Goal: Find specific page/section: Find specific page/section

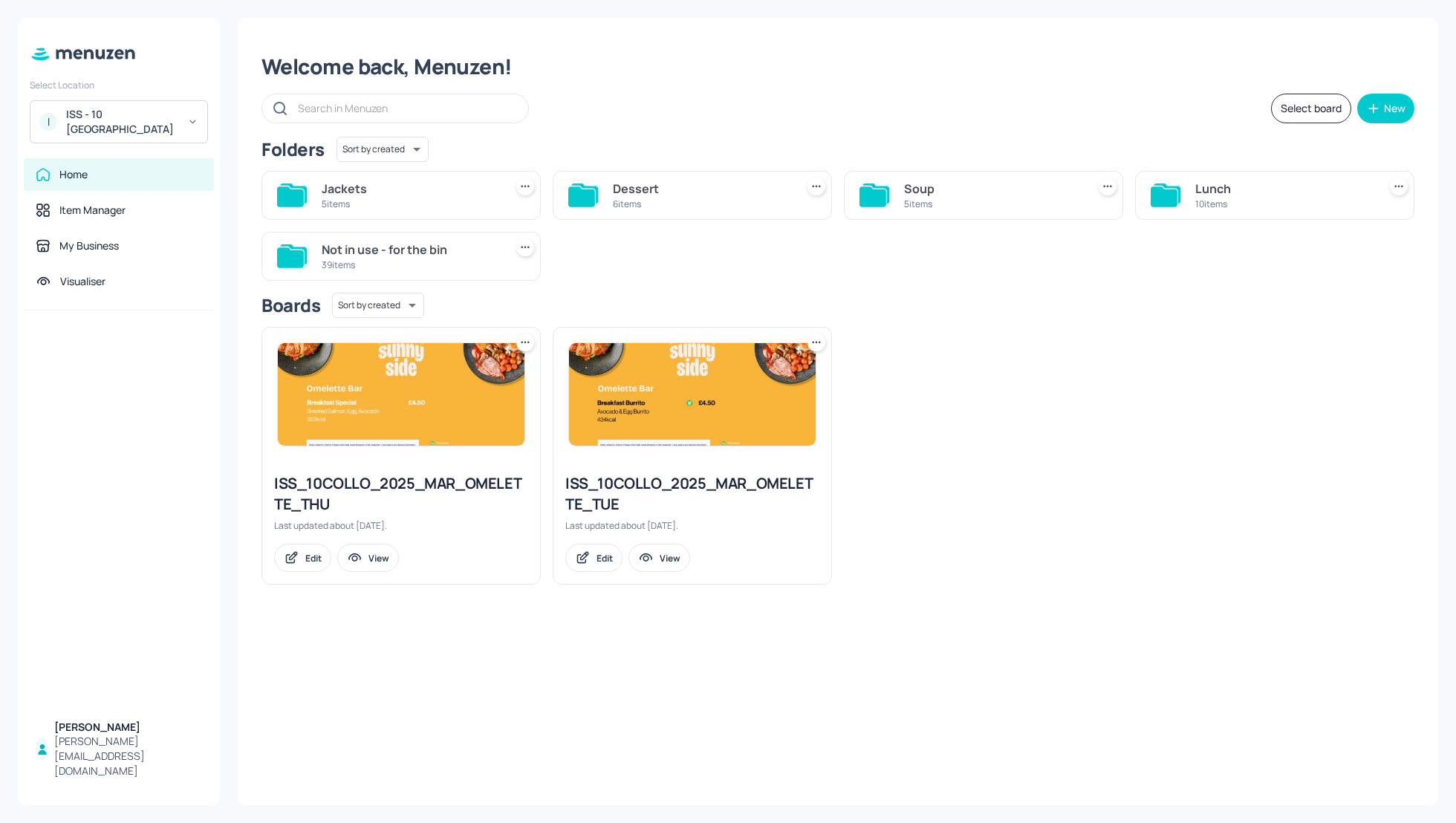
click at [144, 120] on div "ISS - 10 [GEOGRAPHIC_DATA]" at bounding box center [122, 122] width 112 height 29
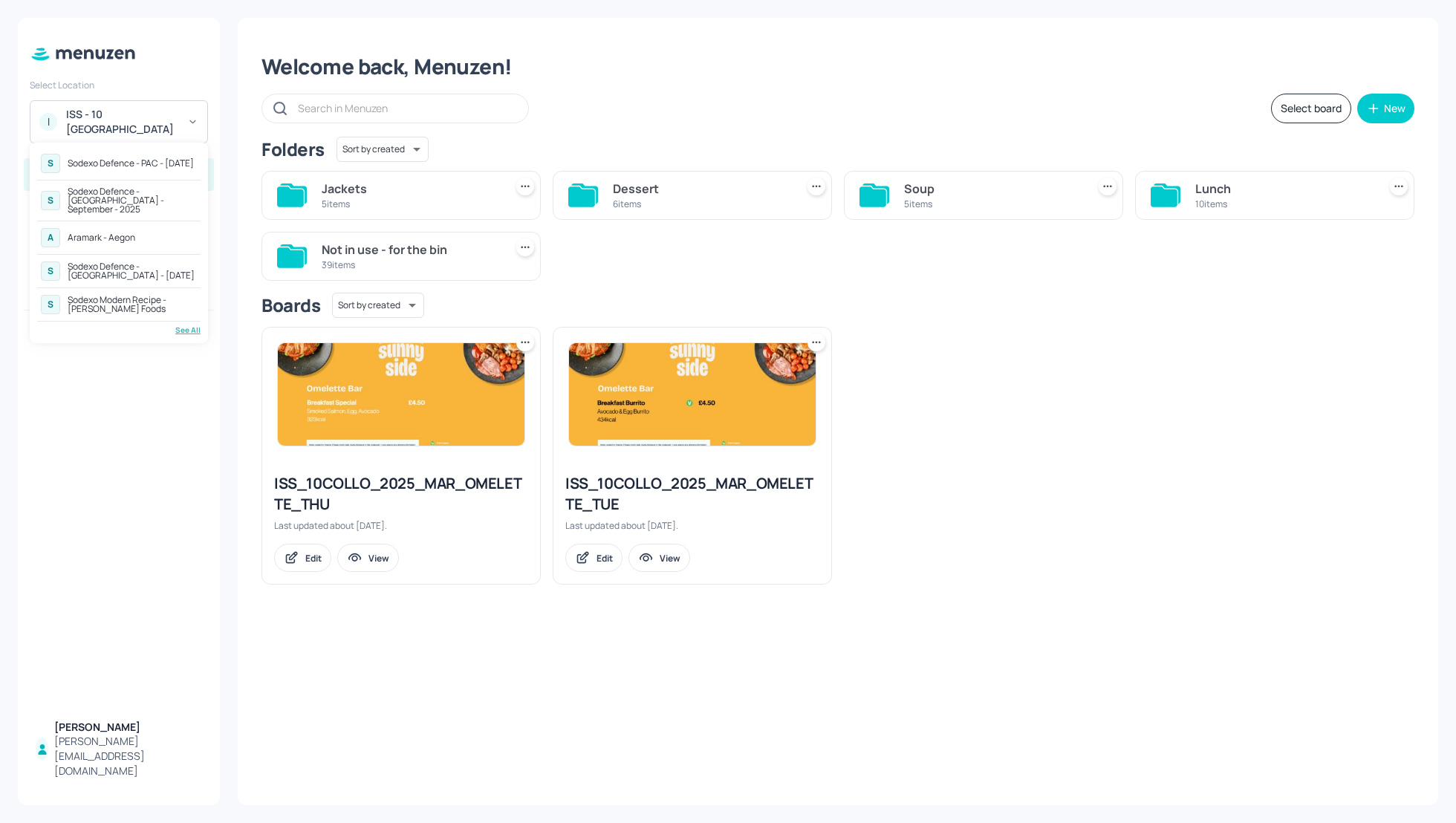
click at [145, 262] on div "Sodexo Defence - [GEOGRAPHIC_DATA] - [DATE]" at bounding box center [133, 271] width 129 height 18
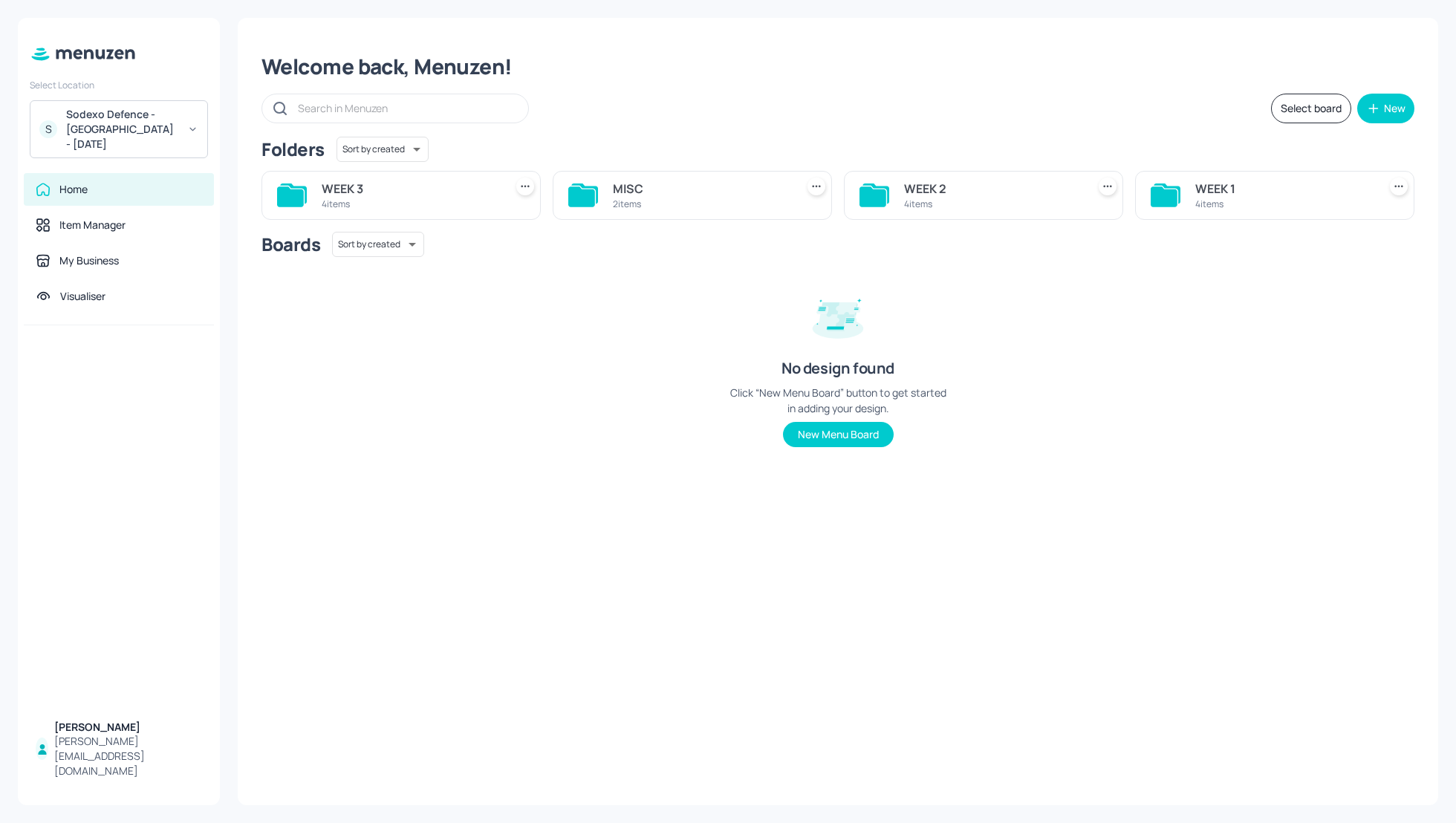
click at [337, 187] on div "WEEK 3" at bounding box center [410, 189] width 177 height 18
click at [1210, 188] on div "LUNCH" at bounding box center [1284, 189] width 177 height 18
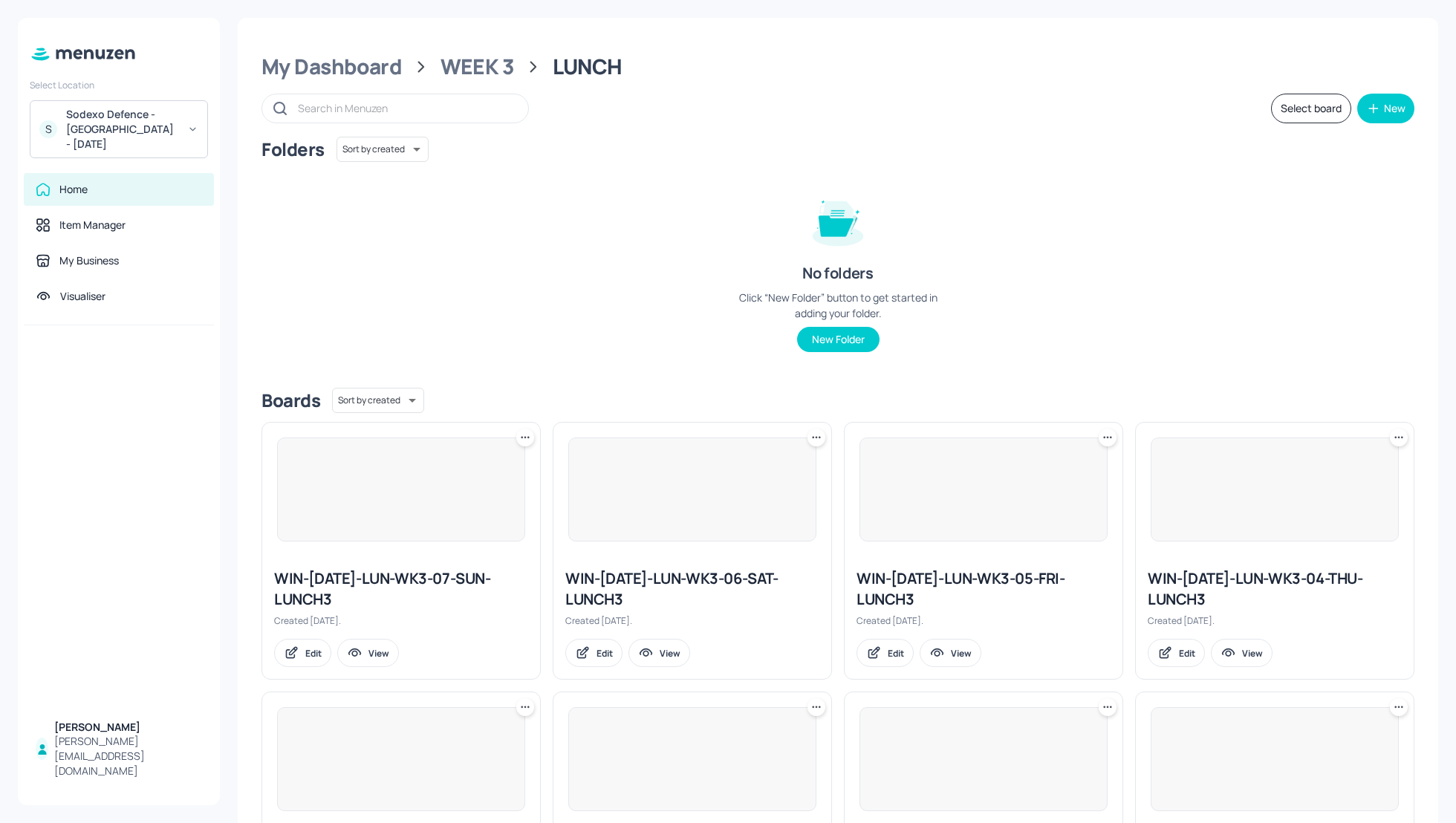
click at [1165, 260] on div "Folders Sort by created id ​ No folders Click “New Folder” button to get starte…" at bounding box center [838, 256] width 1153 height 239
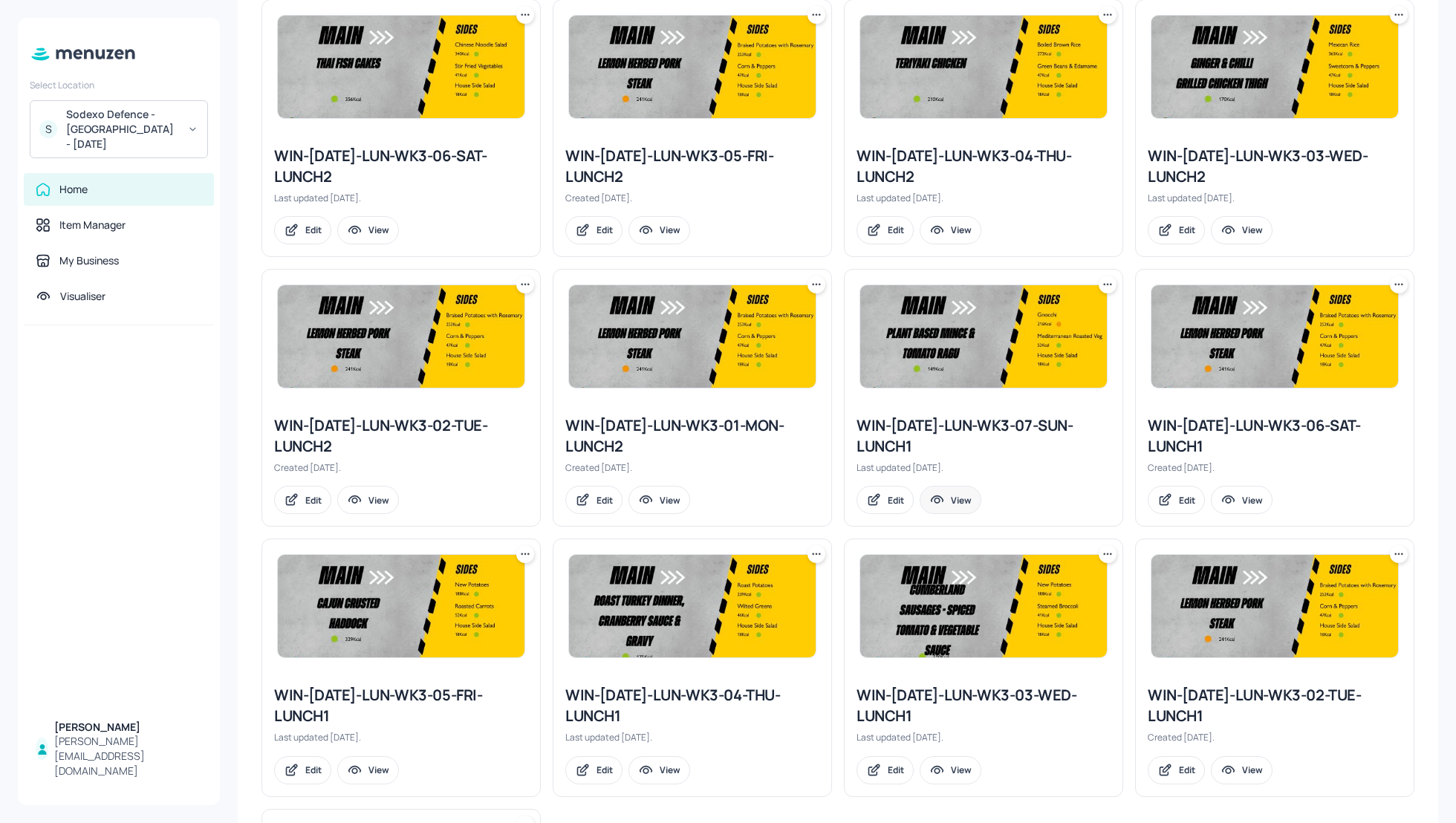
scroll to position [958, 0]
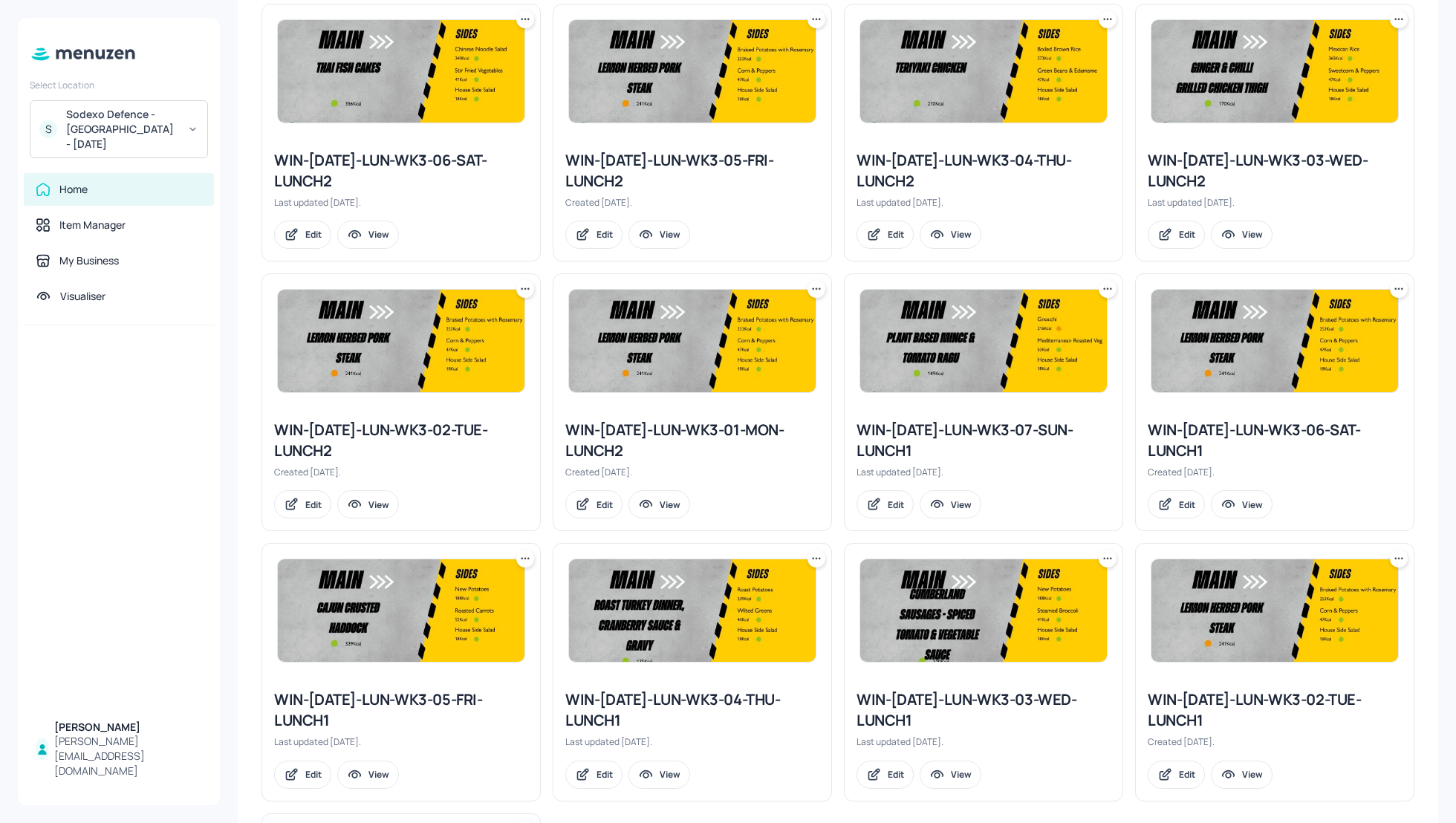
click at [352, 435] on div "WIN-2025-MAY-1-LUN-WK3-02-TUE-LUNCH2" at bounding box center [401, 441] width 254 height 42
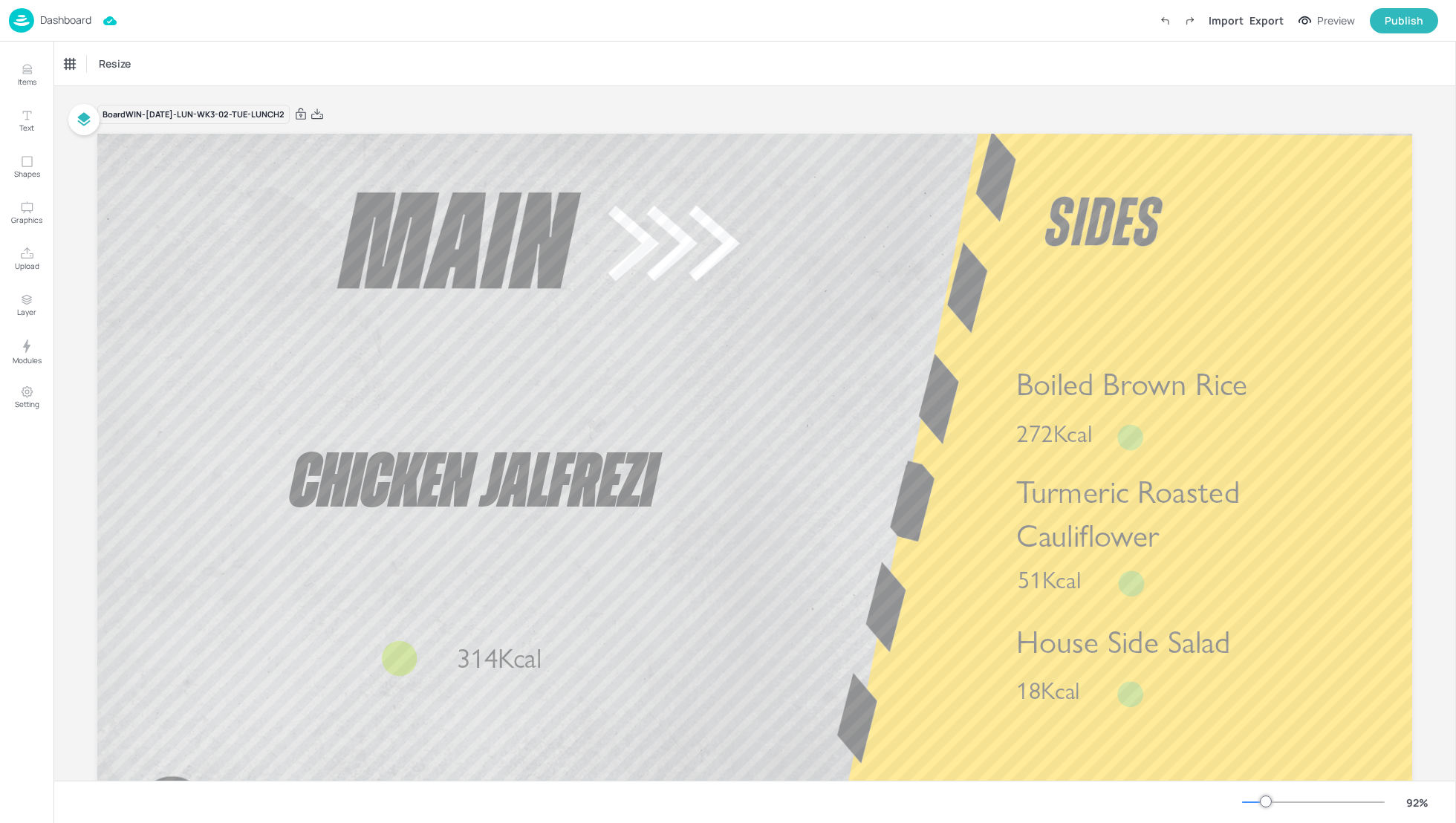
click at [67, 16] on p "Dashboard" at bounding box center [66, 20] width 52 height 11
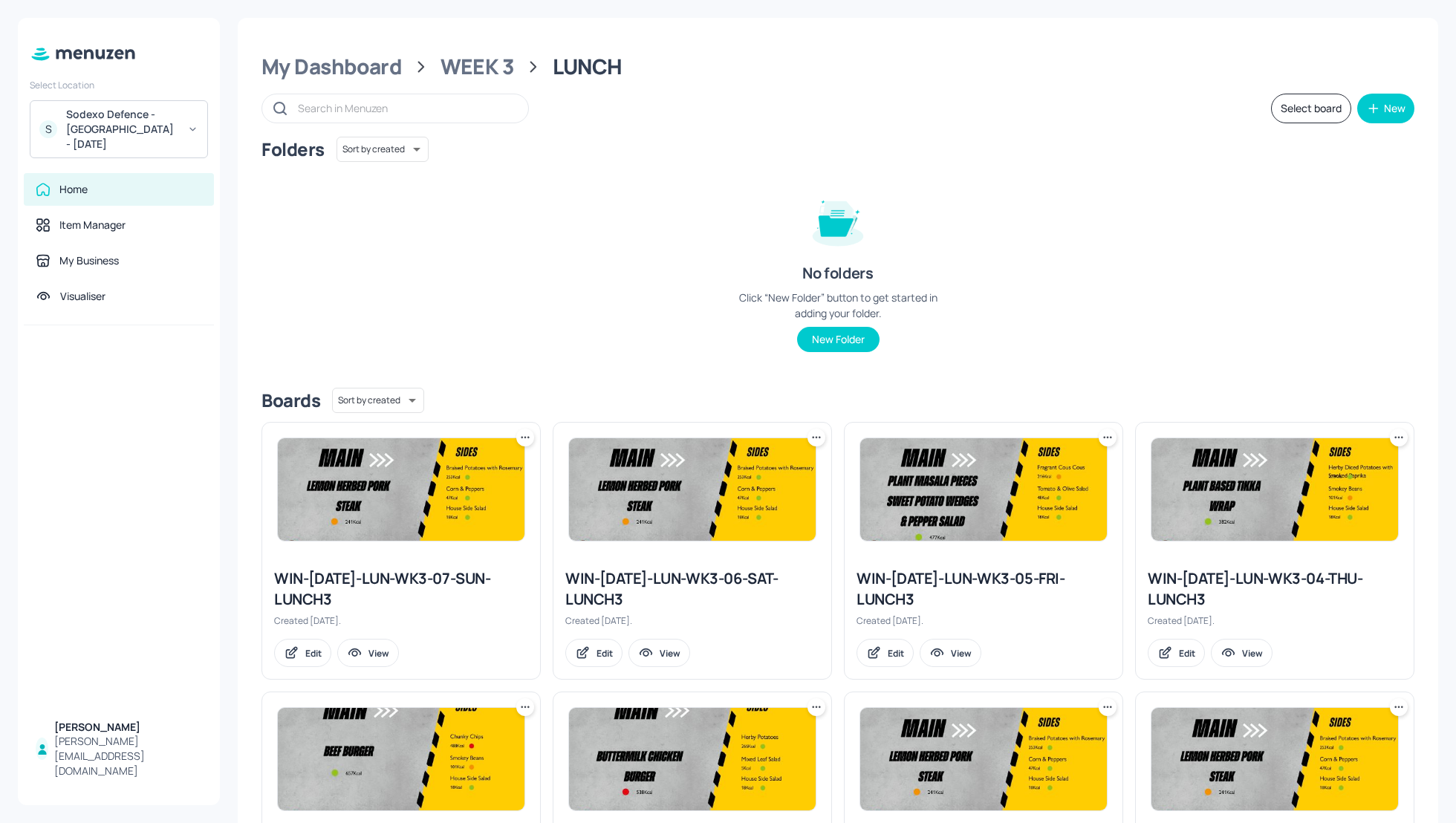
click at [1160, 303] on div "Folders Sort by created id ​ No folders Click “New Folder” button to get starte…" at bounding box center [838, 256] width 1153 height 239
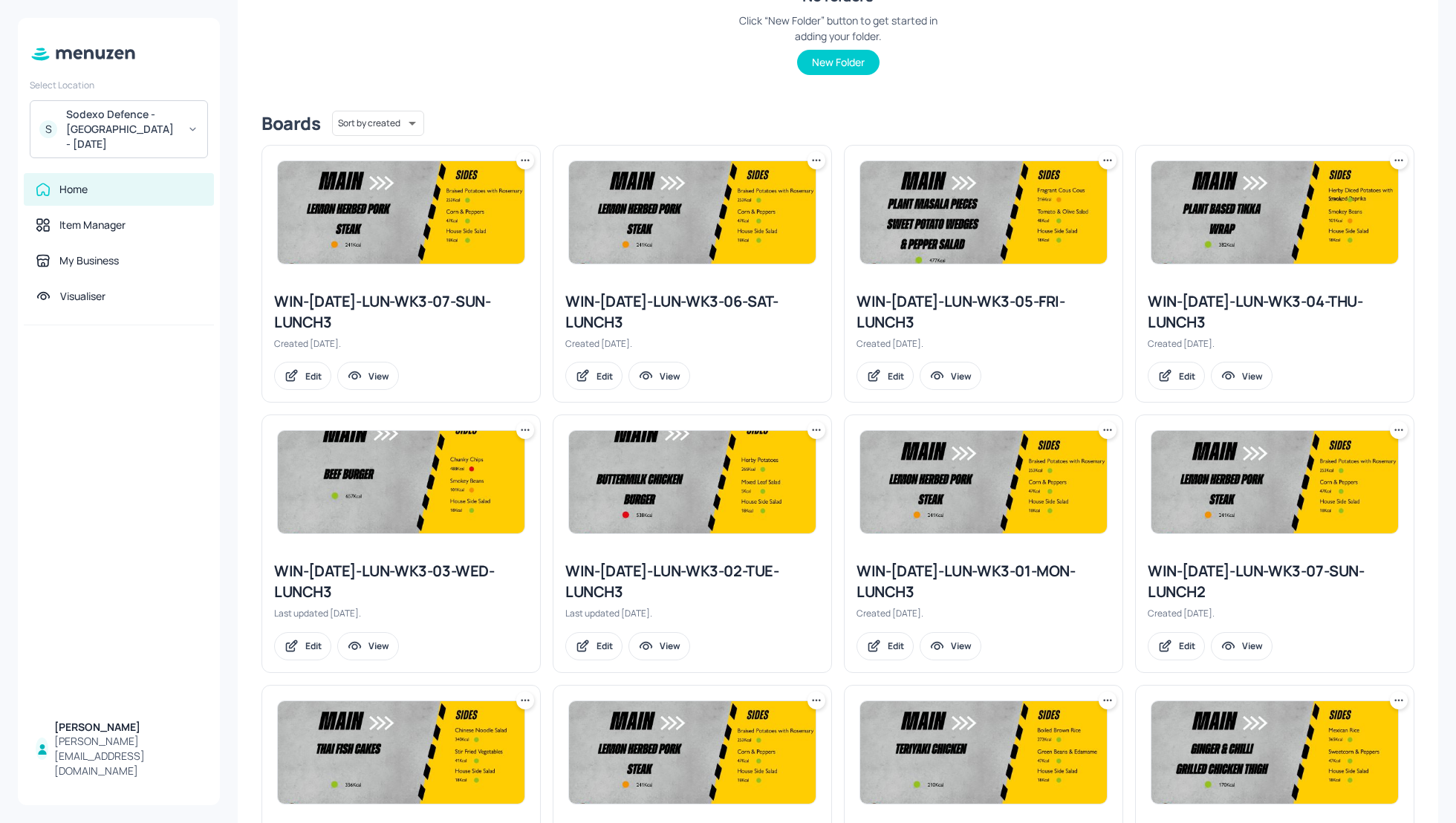
scroll to position [316, 0]
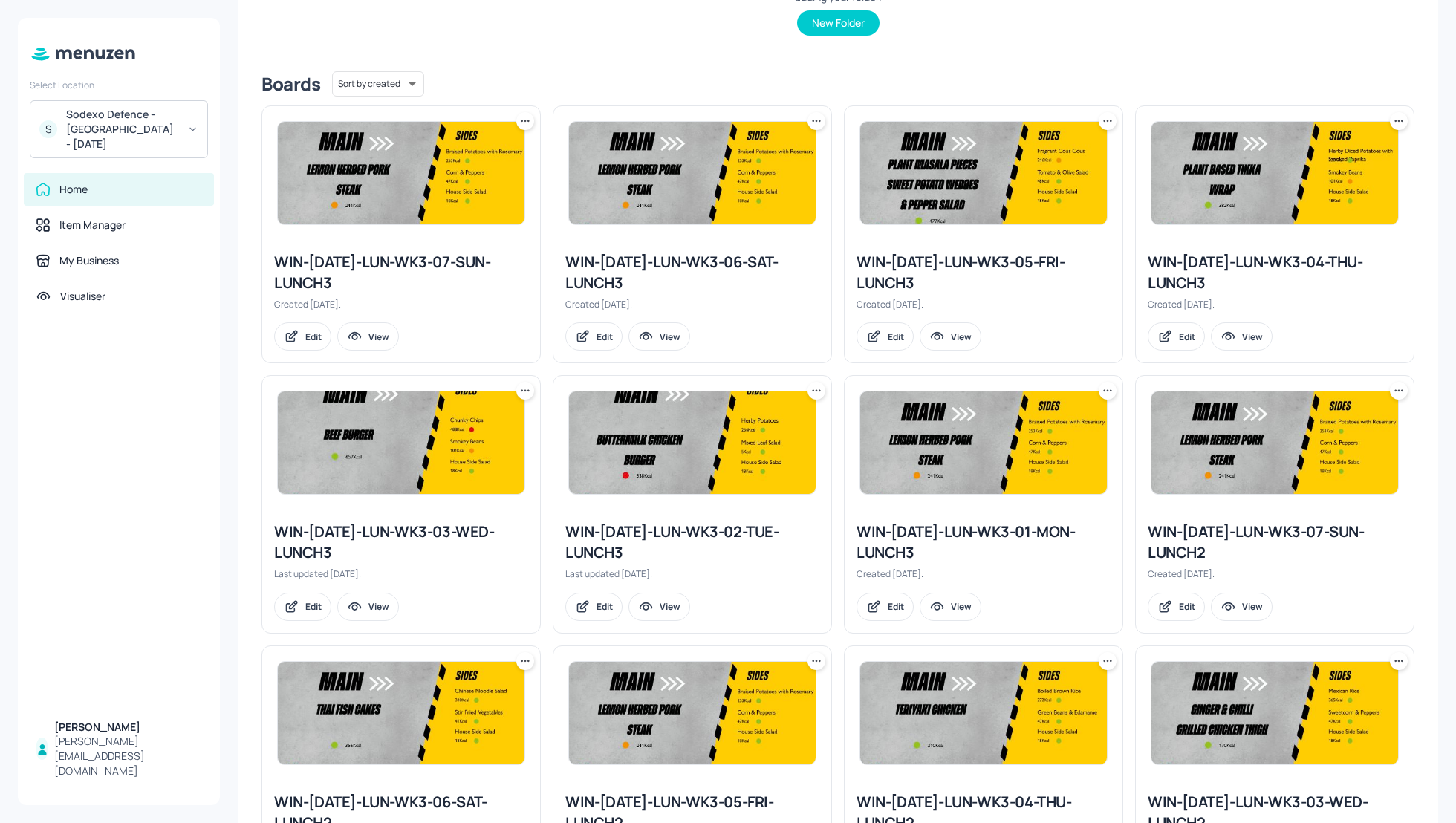
click at [639, 536] on div "WIN-2025-MAY-1-LUN-WK3-02-TUE-LUNCH3" at bounding box center [692, 542] width 254 height 42
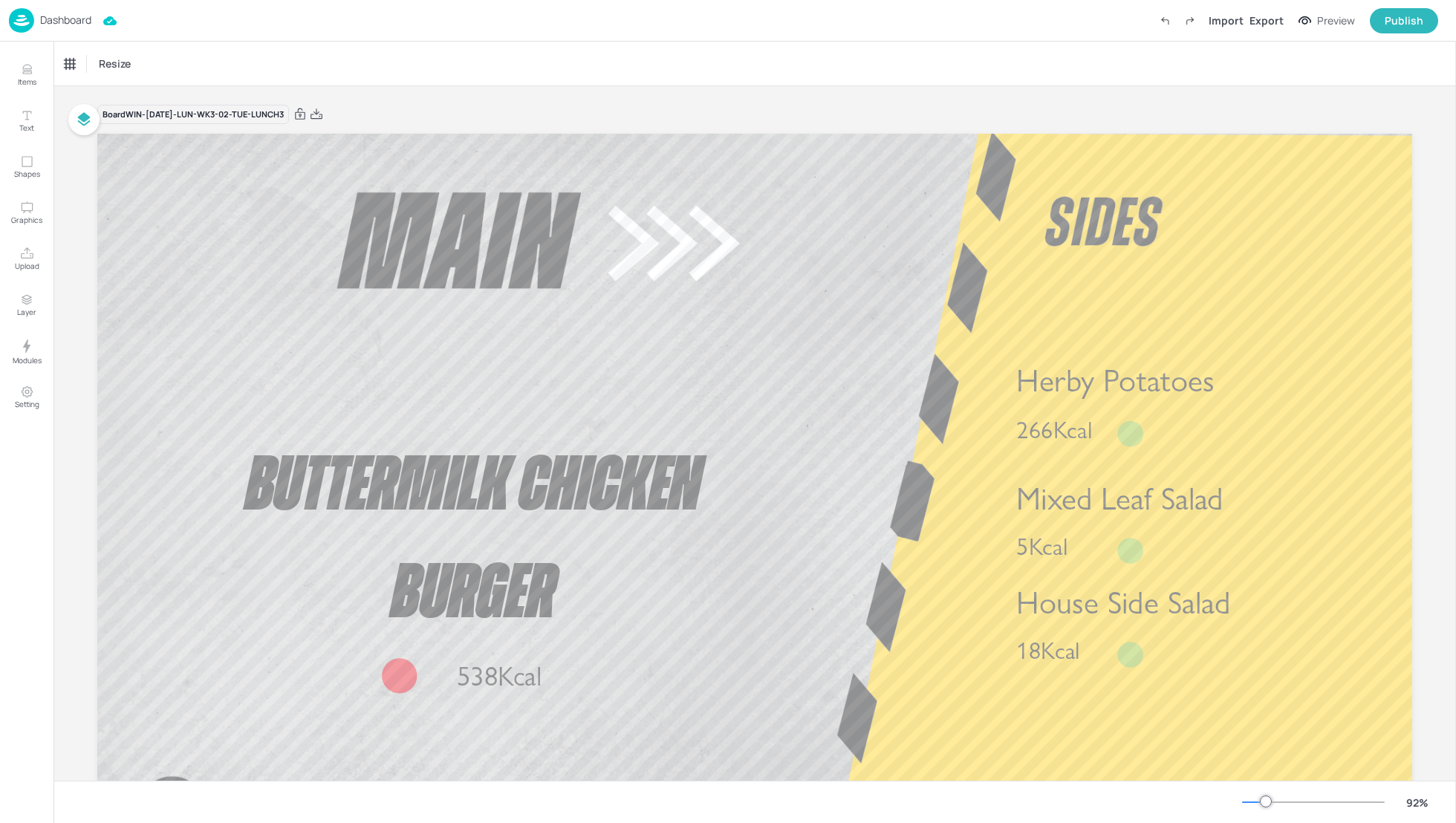
click at [74, 16] on p "Dashboard" at bounding box center [66, 20] width 52 height 11
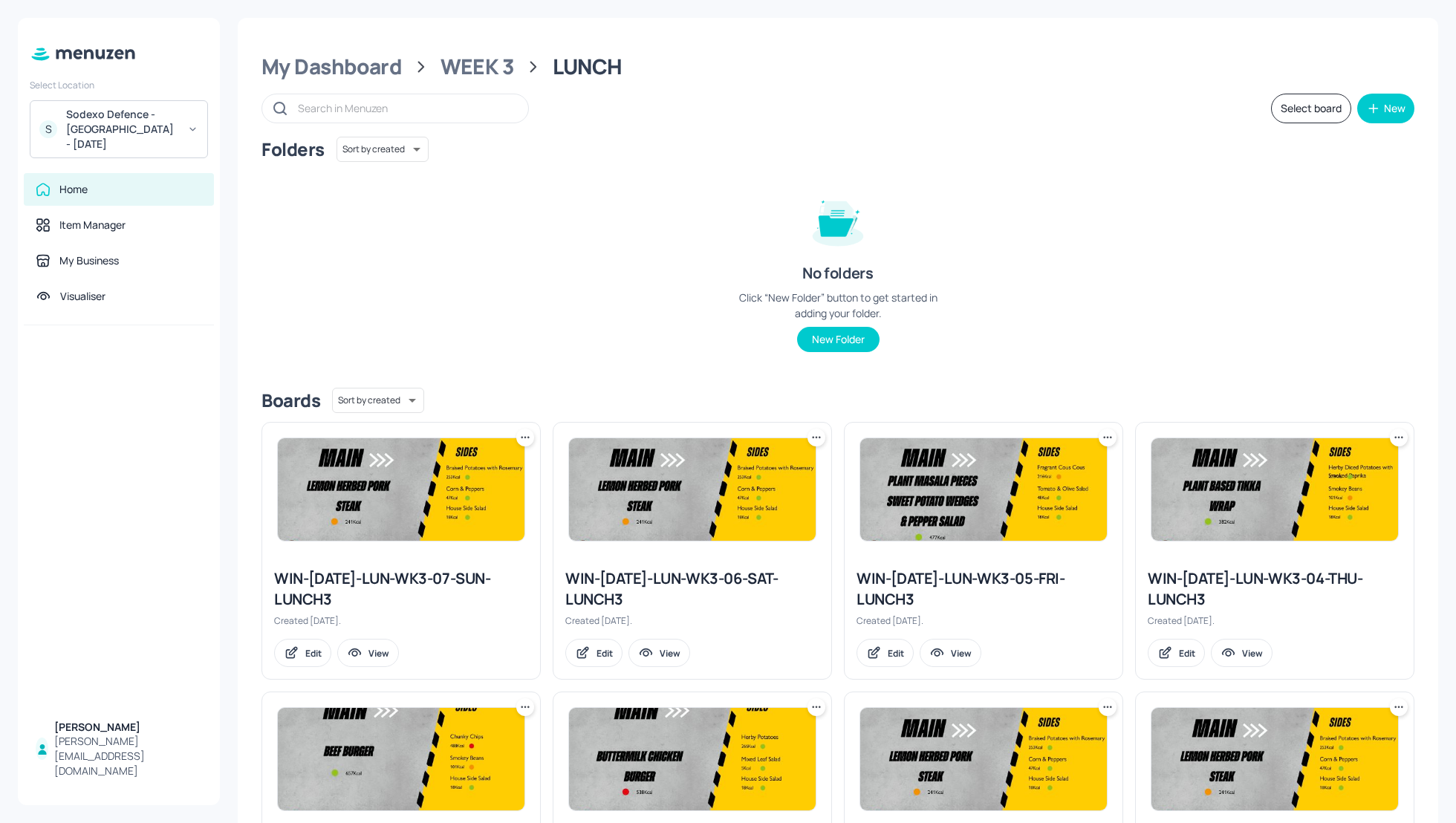
click at [532, 261] on div "Folders Sort by created id ​ No folders Click “New Folder” button to get starte…" at bounding box center [838, 256] width 1153 height 239
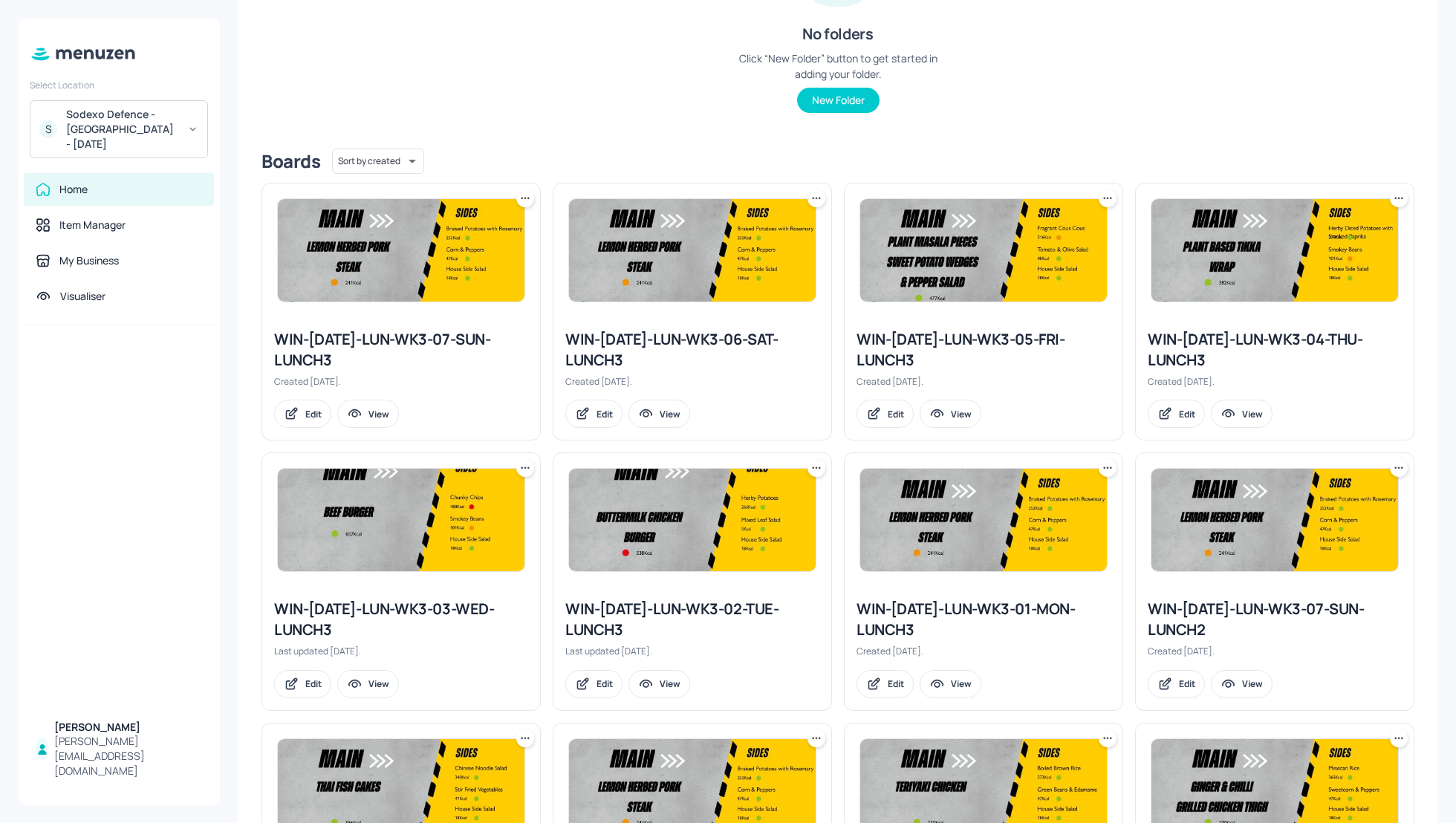
scroll to position [277, 0]
